Goal: Transaction & Acquisition: Purchase product/service

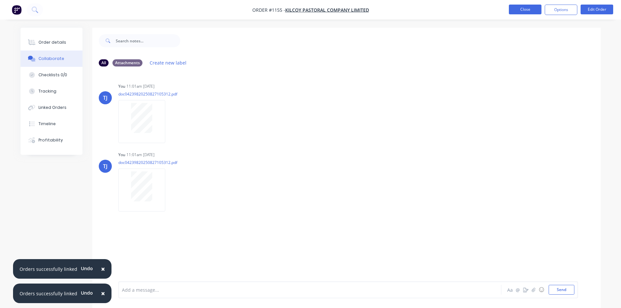
click at [521, 11] on button "Close" at bounding box center [525, 10] width 33 height 10
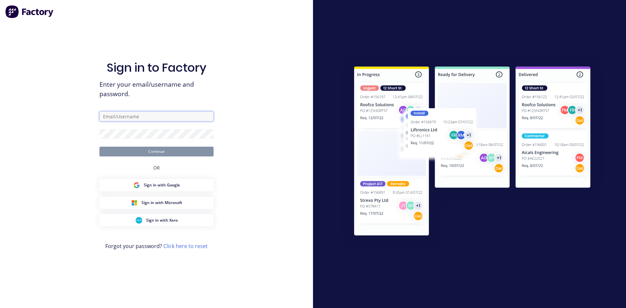
click at [125, 113] on input "text" at bounding box center [156, 116] width 114 height 10
type input "[EMAIL_ADDRESS][DOMAIN_NAME]"
click at [146, 148] on button "Continue" at bounding box center [156, 152] width 114 height 10
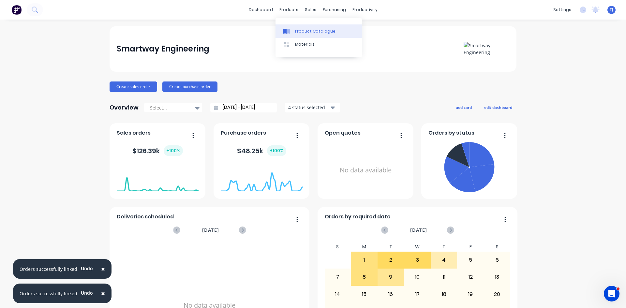
click at [300, 31] on div "Product Catalogue" at bounding box center [315, 31] width 40 height 6
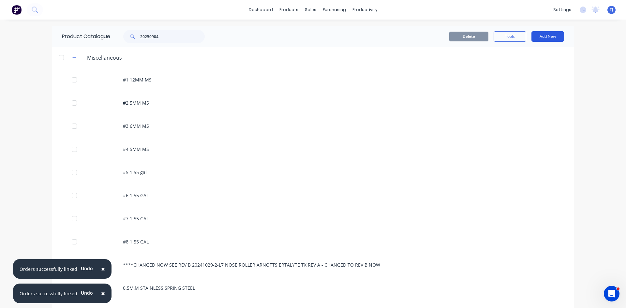
click at [539, 37] on button "Add New" at bounding box center [547, 36] width 33 height 10
click at [525, 63] on div "Product" at bounding box center [533, 66] width 50 height 9
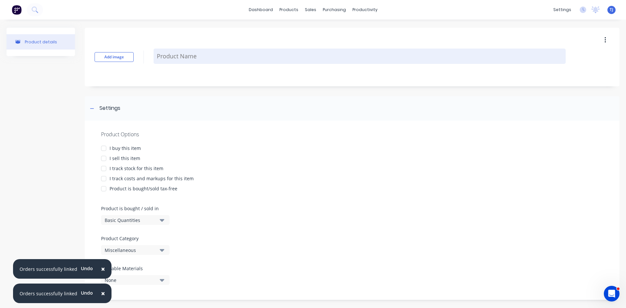
click at [183, 59] on textarea at bounding box center [359, 56] width 412 height 15
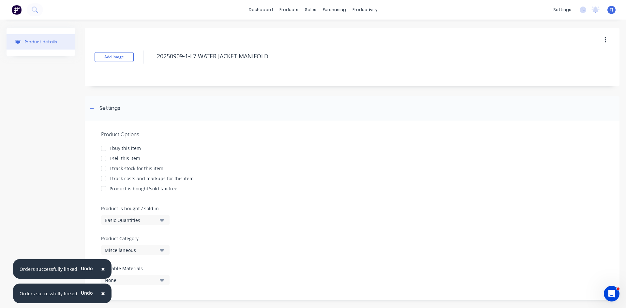
click at [104, 159] on div at bounding box center [103, 158] width 13 height 13
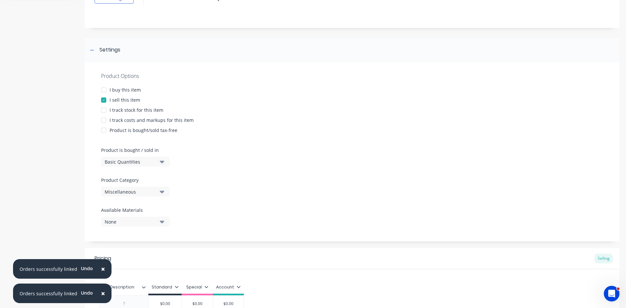
scroll to position [127, 0]
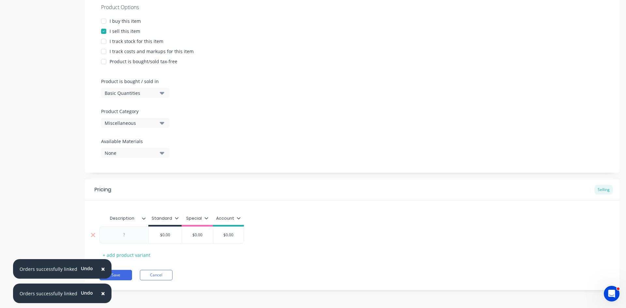
type textarea "20250909-1-L7 WATER JACKET MANIFOLD"
click at [128, 234] on div at bounding box center [124, 235] width 33 height 8
click at [122, 275] on button "Save" at bounding box center [115, 275] width 33 height 10
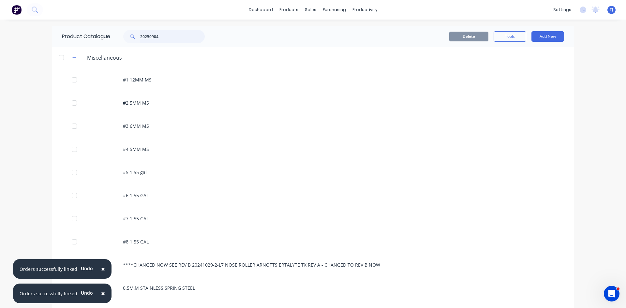
click at [162, 39] on input "20250904" at bounding box center [172, 36] width 65 height 13
click at [162, 38] on input "20250904" at bounding box center [172, 36] width 65 height 13
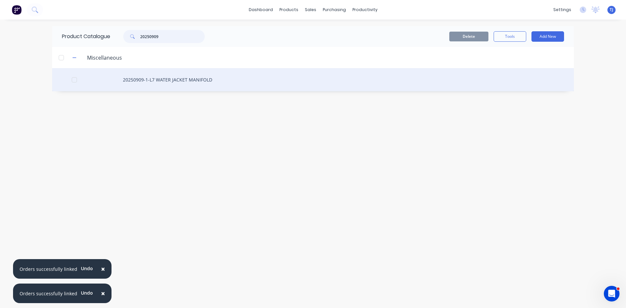
type input "20250909"
click at [184, 81] on div "20250909-1-L7 WATER JACKET MANIFOLD" at bounding box center [312, 79] width 521 height 23
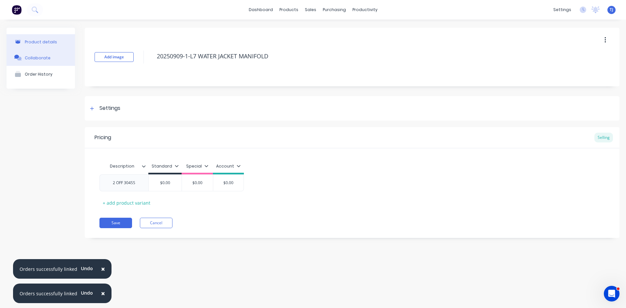
click at [24, 56] on button "Collaborate" at bounding box center [41, 58] width 68 height 16
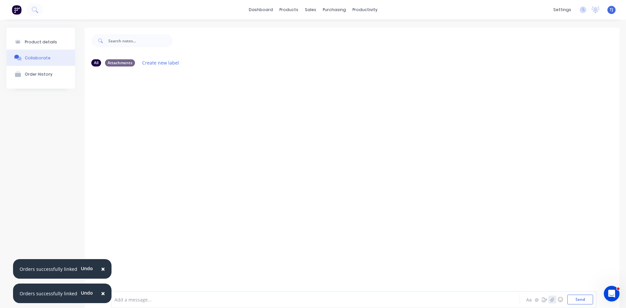
click at [549, 300] on button "button" at bounding box center [552, 300] width 8 height 8
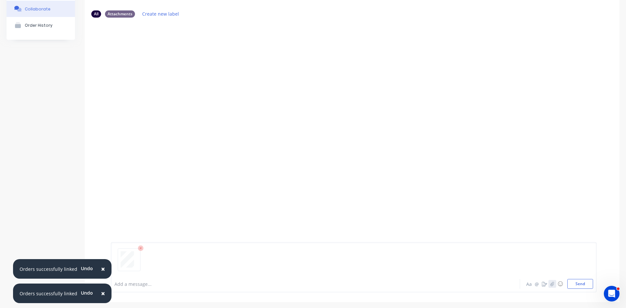
scroll to position [51, 0]
click at [577, 281] on button "Send" at bounding box center [580, 282] width 26 height 10
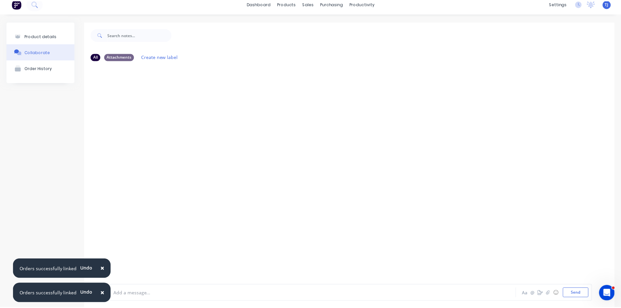
scroll to position [0, 0]
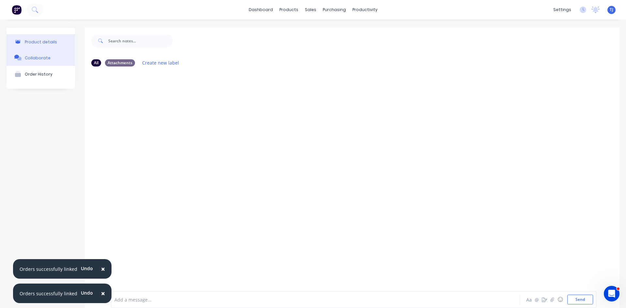
click at [37, 42] on div "Product details" at bounding box center [41, 41] width 32 height 5
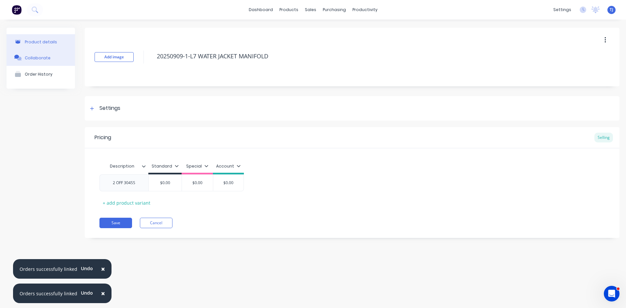
click at [51, 61] on button "Collaborate" at bounding box center [41, 58] width 68 height 16
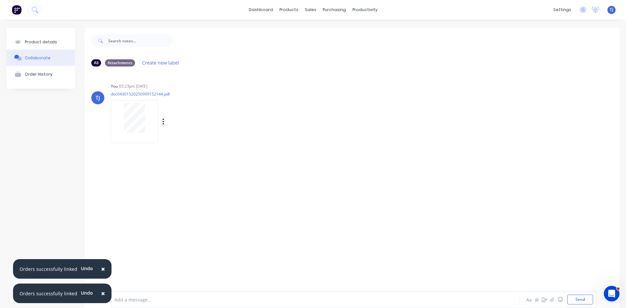
click at [162, 121] on icon "button" at bounding box center [163, 121] width 2 height 7
click at [206, 140] on button "Auto-attach to new orders" at bounding box center [205, 139] width 73 height 15
click at [269, 136] on label at bounding box center [269, 136] width 0 height 0
click at [259, 141] on input "checkbox" at bounding box center [256, 139] width 5 height 6
checkbox input "true"
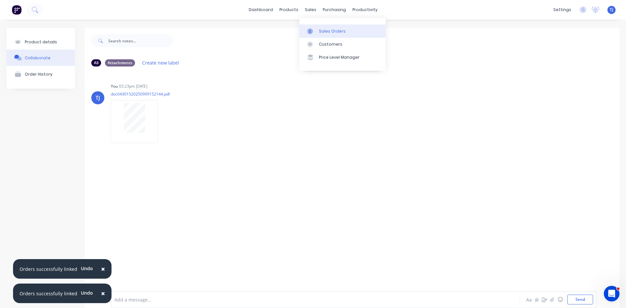
click at [325, 37] on div "Sales Orders Customers Price Level Manager" at bounding box center [342, 44] width 86 height 52
click at [322, 32] on div "Sales Orders" at bounding box center [332, 31] width 27 height 6
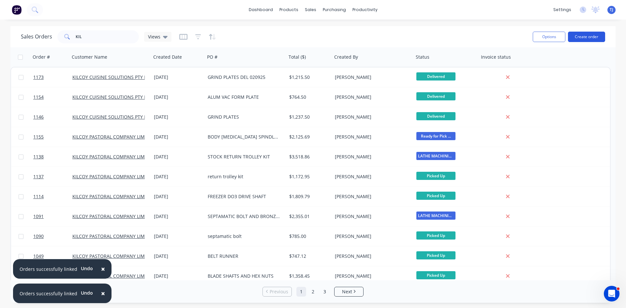
click at [583, 39] on button "Create order" at bounding box center [586, 37] width 37 height 10
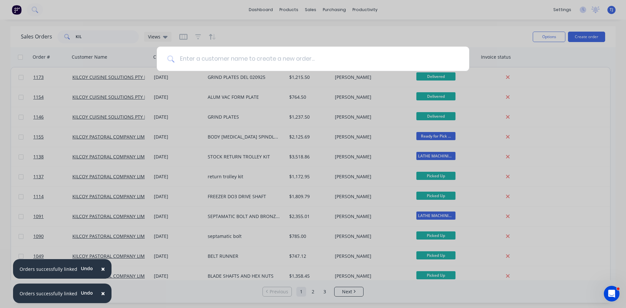
click at [188, 61] on input at bounding box center [316, 59] width 284 height 24
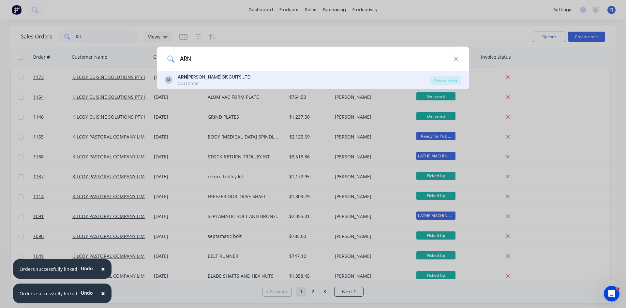
type input "ARN"
click at [198, 80] on div "[PERSON_NAME] BISCUITS LTD" at bounding box center [214, 77] width 73 height 7
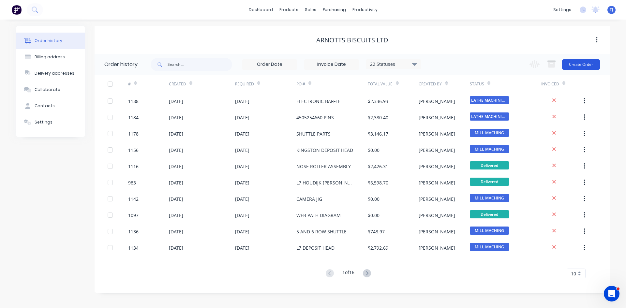
click at [584, 63] on button "Create Order" at bounding box center [581, 64] width 38 height 10
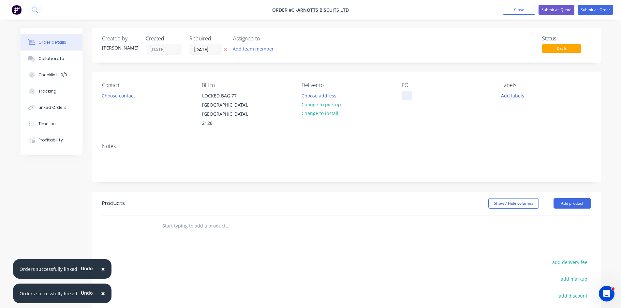
click at [404, 100] on div at bounding box center [406, 95] width 10 height 9
click at [185, 218] on div "Order details Collaborate Checklists 0/0 Tracking Linked Orders Timeline Profit…" at bounding box center [310, 215] width 593 height 375
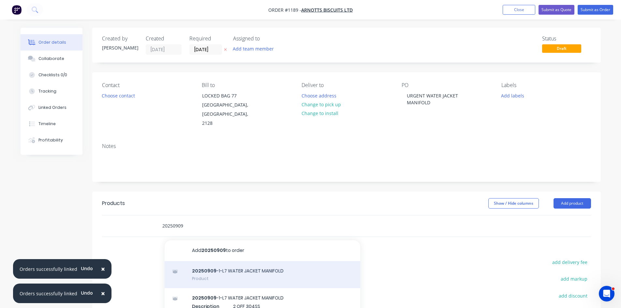
type input "20250909"
click at [222, 263] on div "20250909 -1-L7 WATER JACKET MANIFOLD Product" at bounding box center [263, 274] width 196 height 27
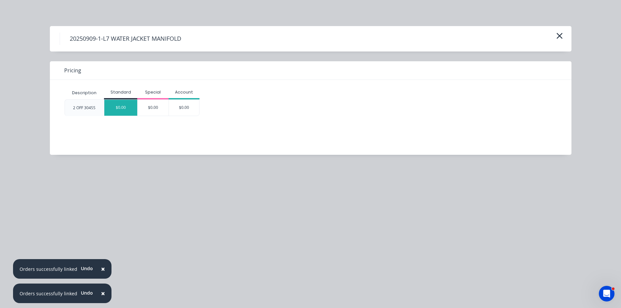
click at [127, 106] on div "$0.00" at bounding box center [120, 108] width 33 height 16
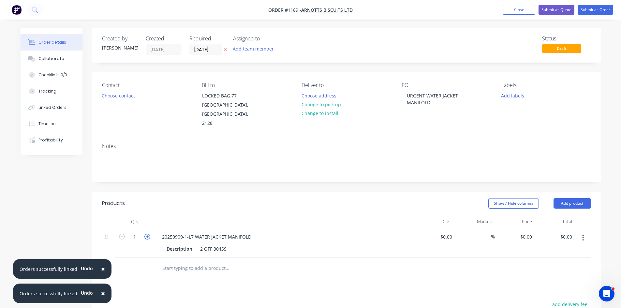
click at [150, 234] on icon "button" at bounding box center [147, 237] width 6 height 6
type input "2"
click at [596, 12] on button "Submit as Order" at bounding box center [595, 10] width 36 height 10
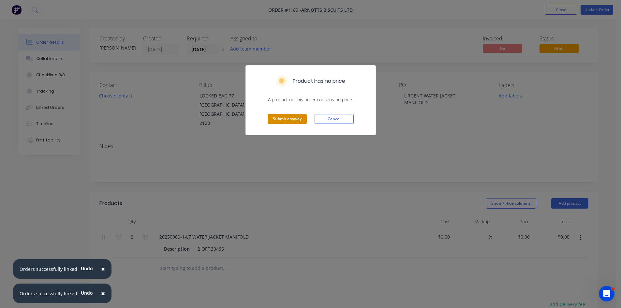
click at [283, 118] on button "Submit anyway" at bounding box center [287, 119] width 39 height 10
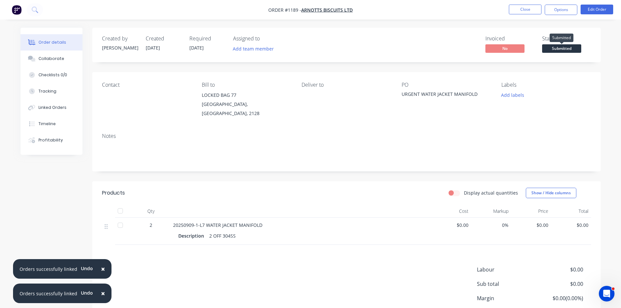
click at [567, 49] on span "Submitted" at bounding box center [561, 48] width 39 height 8
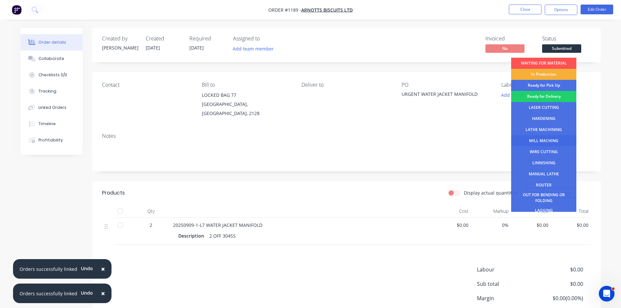
click at [546, 139] on div "MILL MACHING" at bounding box center [543, 140] width 65 height 11
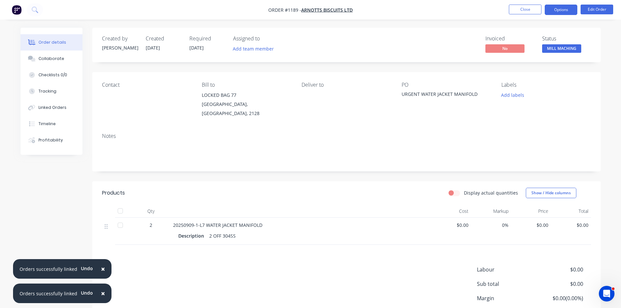
click at [565, 8] on button "Options" at bounding box center [561, 10] width 33 height 10
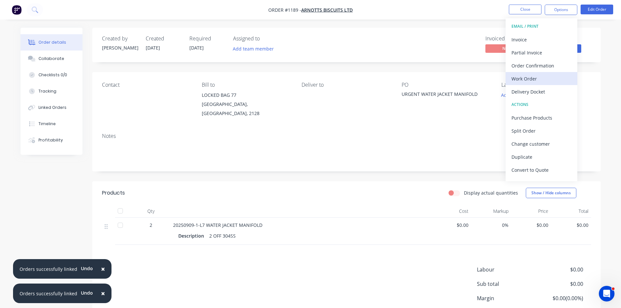
click at [524, 81] on div "Work Order" at bounding box center [541, 78] width 60 height 9
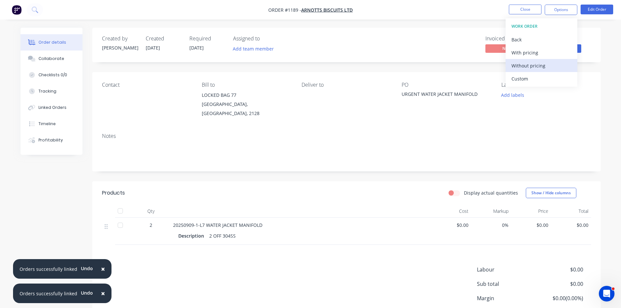
click at [534, 67] on div "Without pricing" at bounding box center [541, 65] width 60 height 9
